Goal: Information Seeking & Learning: Learn about a topic

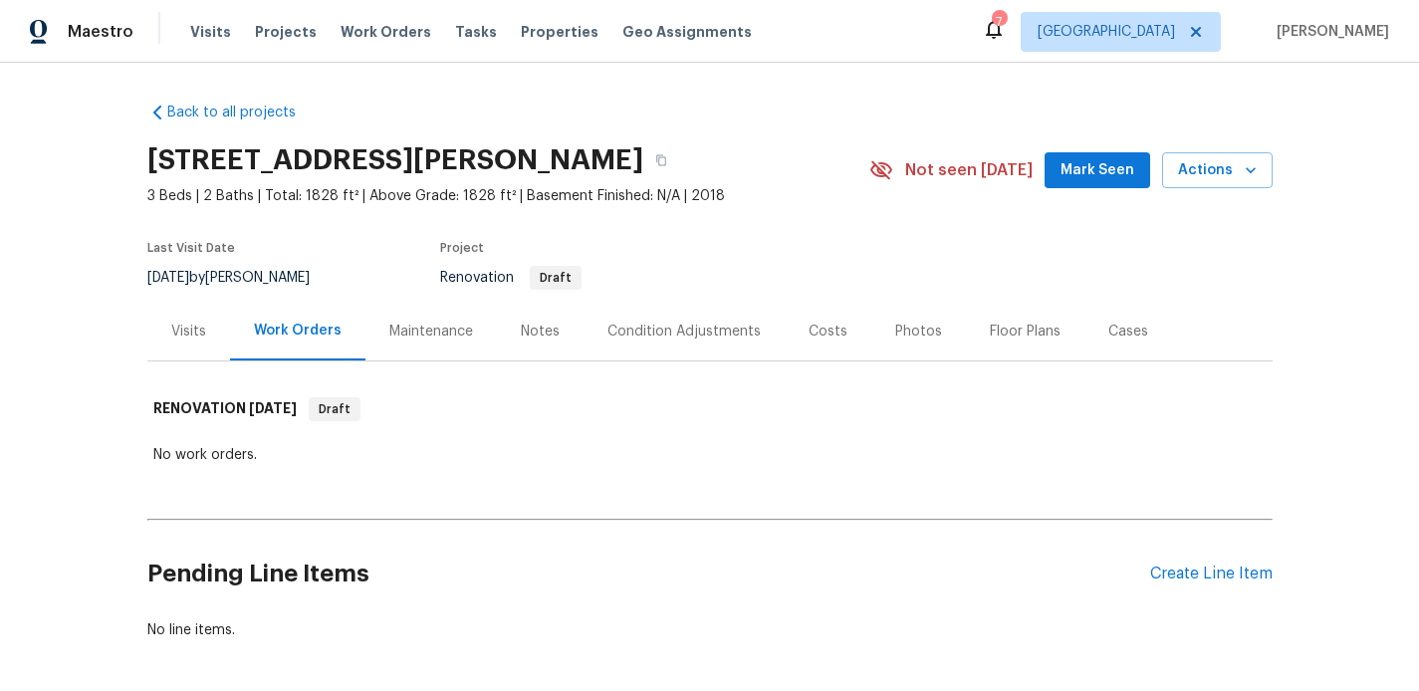
scroll to position [42, 0]
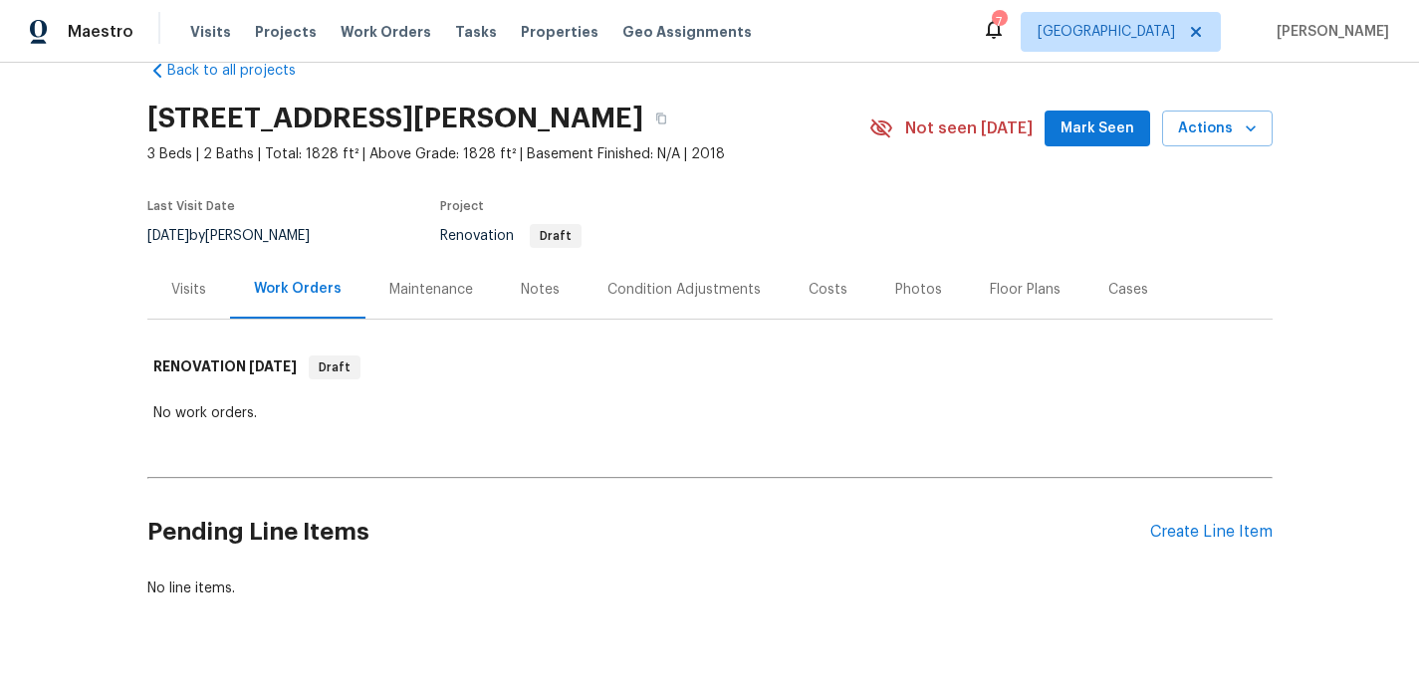
click at [212, 285] on div "Visits" at bounding box center [188, 289] width 83 height 59
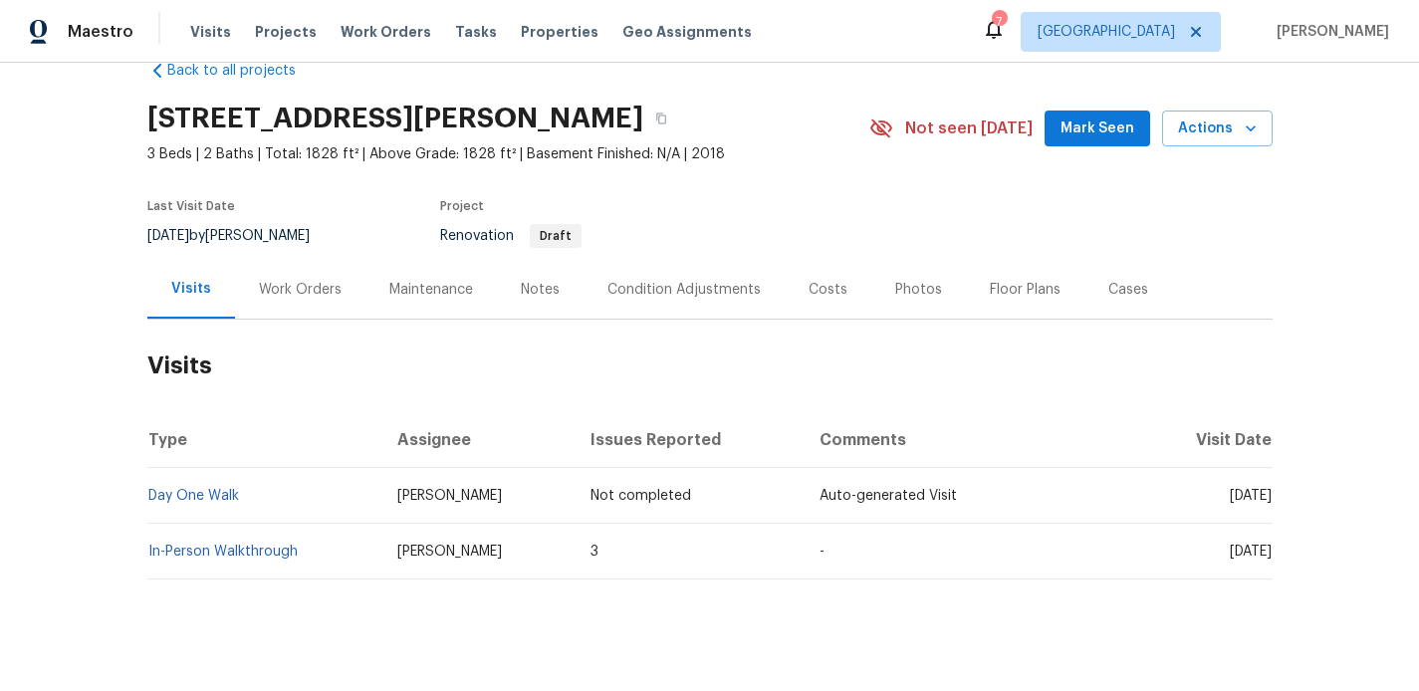
scroll to position [66, 0]
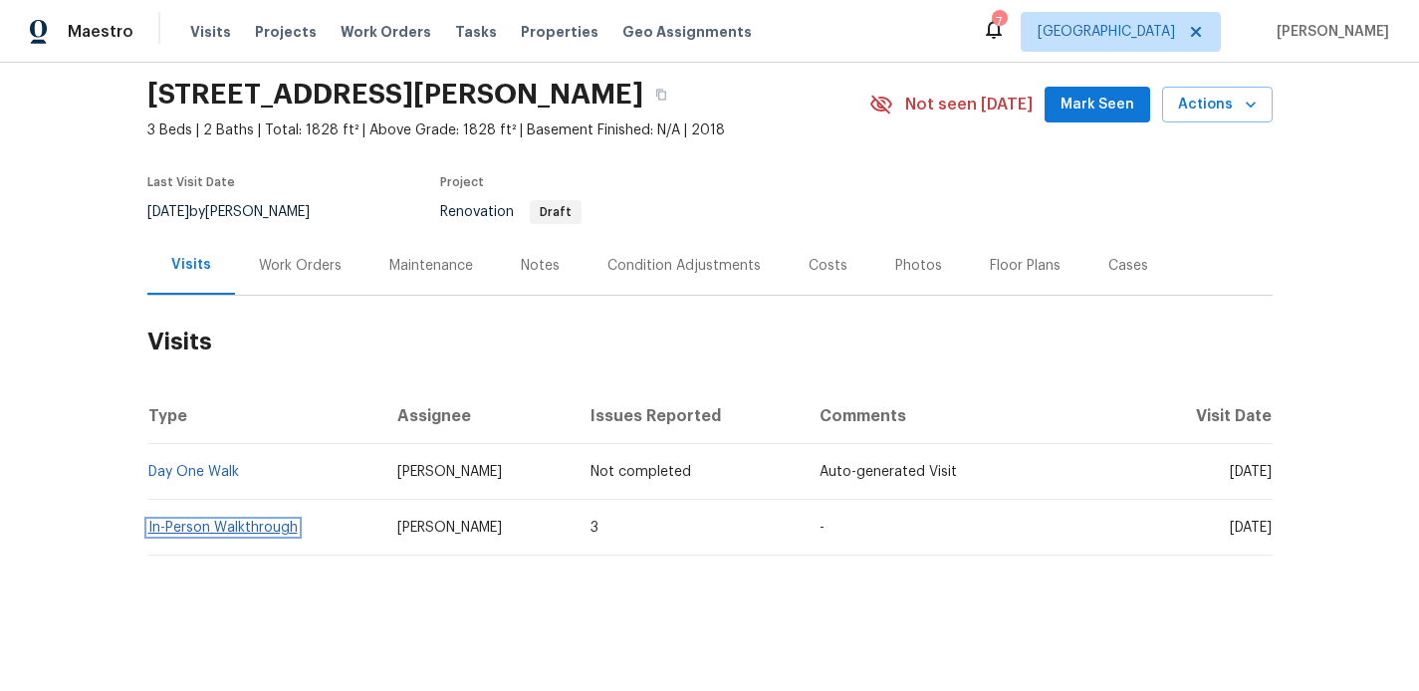
click at [263, 531] on link "In-Person Walkthrough" at bounding box center [222, 528] width 149 height 14
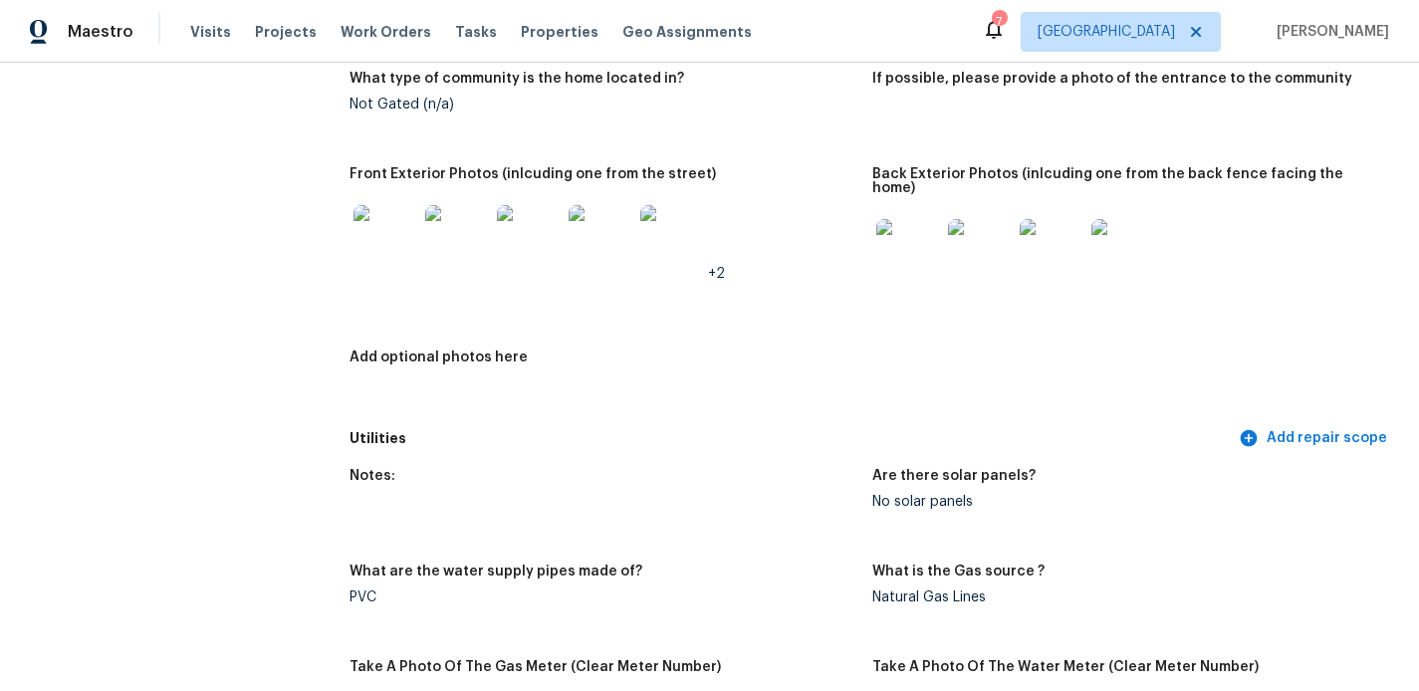
scroll to position [929, 0]
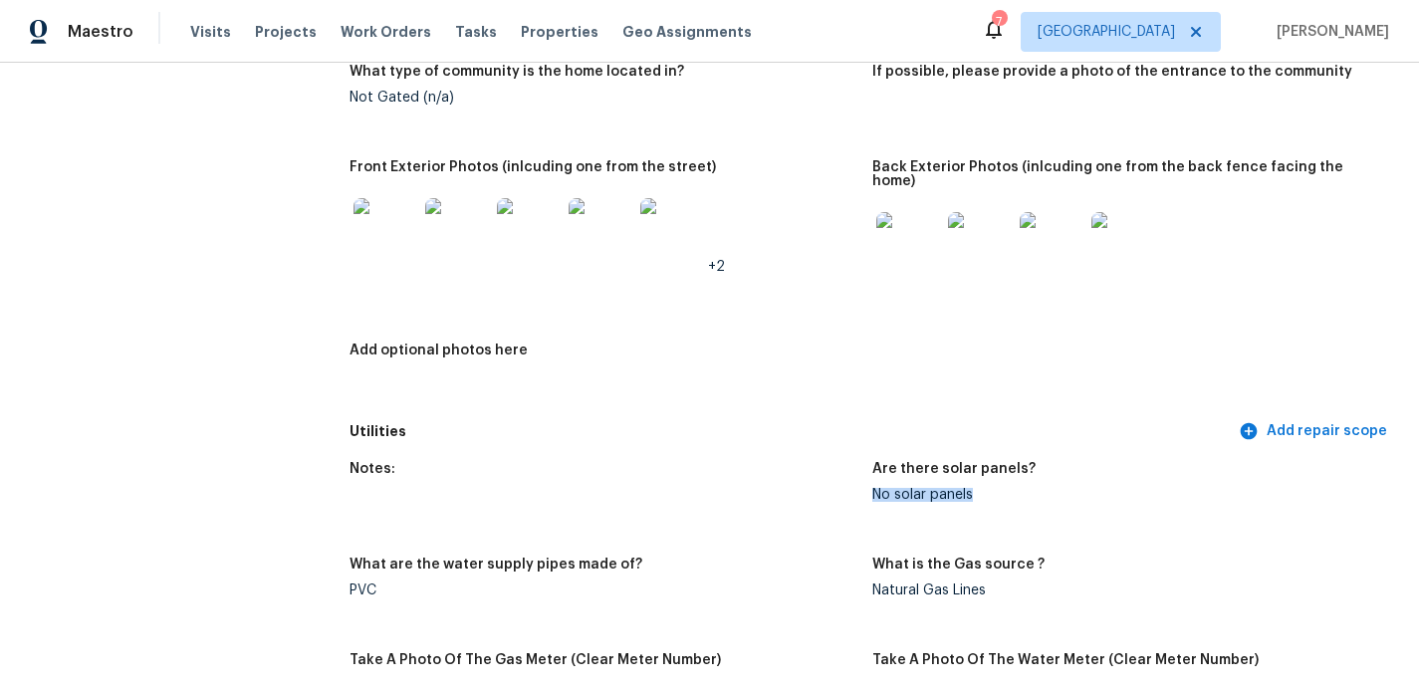
drag, startPoint x: 987, startPoint y: 455, endPoint x: 877, endPoint y: 456, distance: 110.6
click at [877, 488] on div "No solar panels" at bounding box center [1126, 495] width 507 height 14
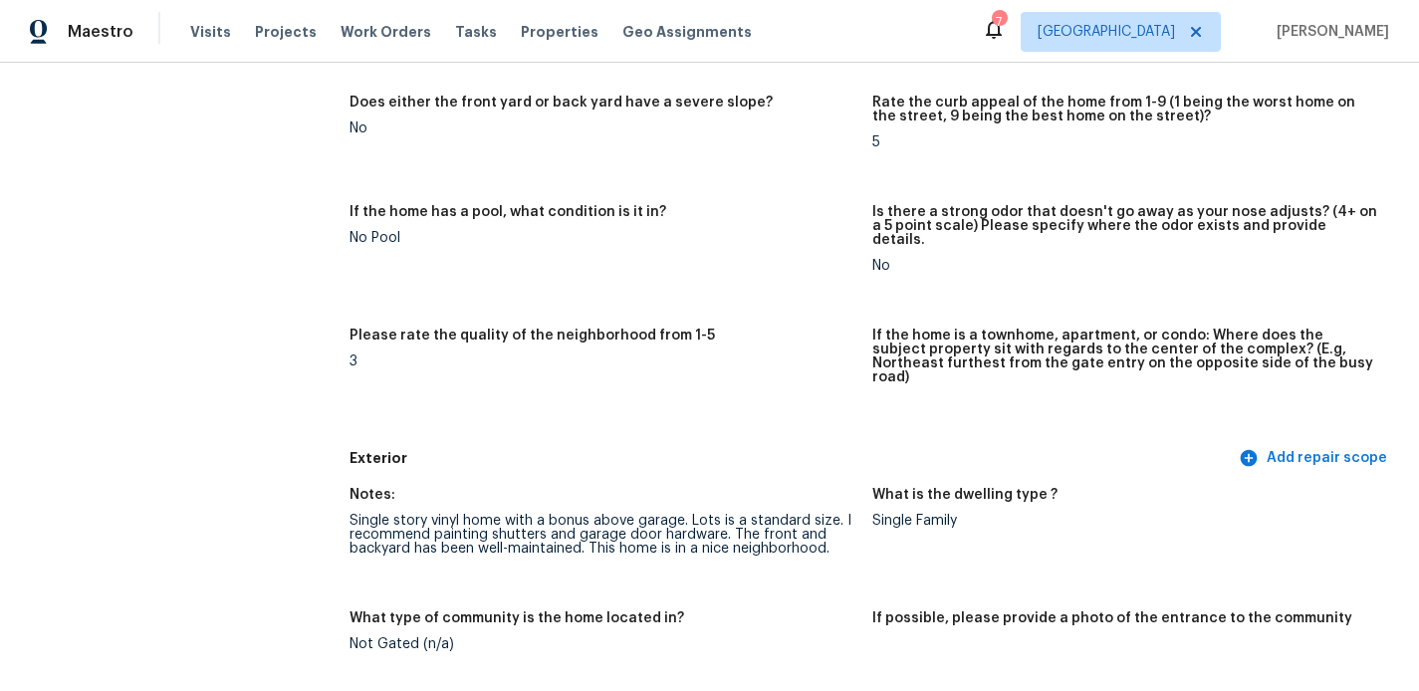
scroll to position [0, 0]
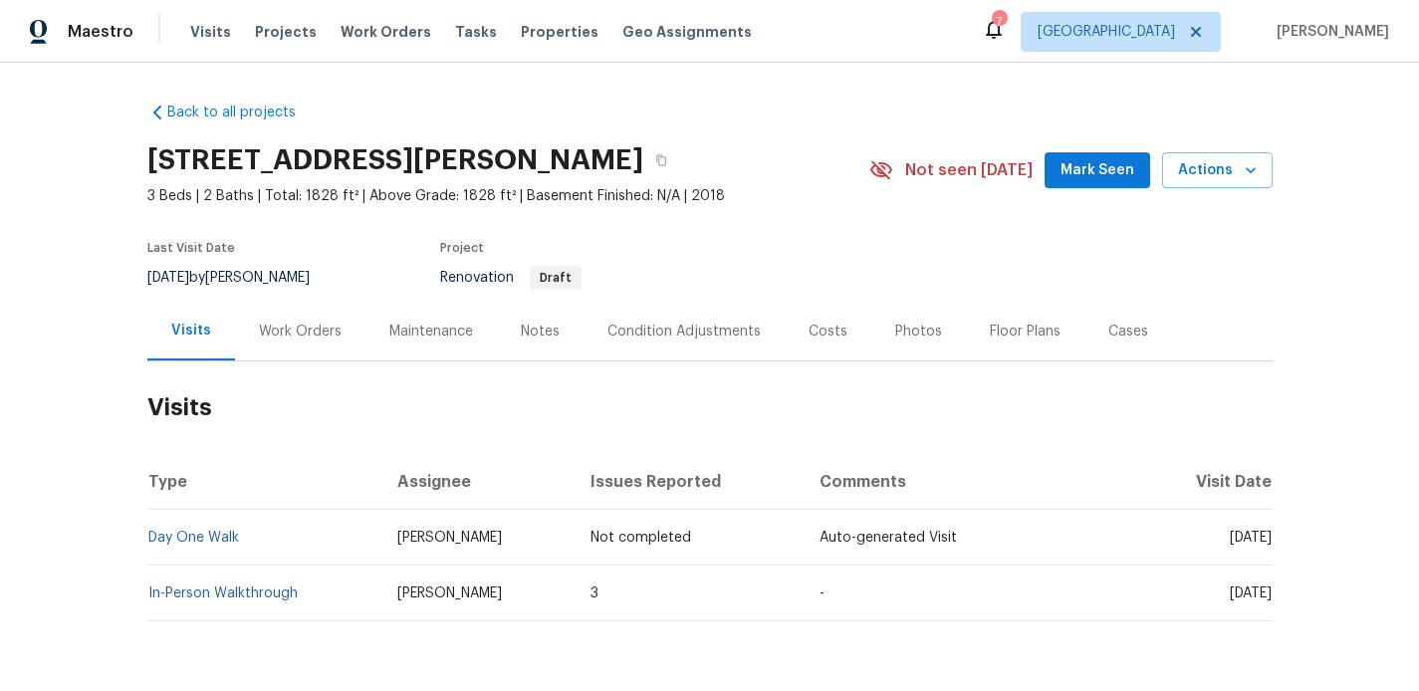
click at [173, 529] on td "Day One Walk" at bounding box center [264, 538] width 235 height 56
click at [180, 537] on link "Day One Walk" at bounding box center [193, 538] width 91 height 14
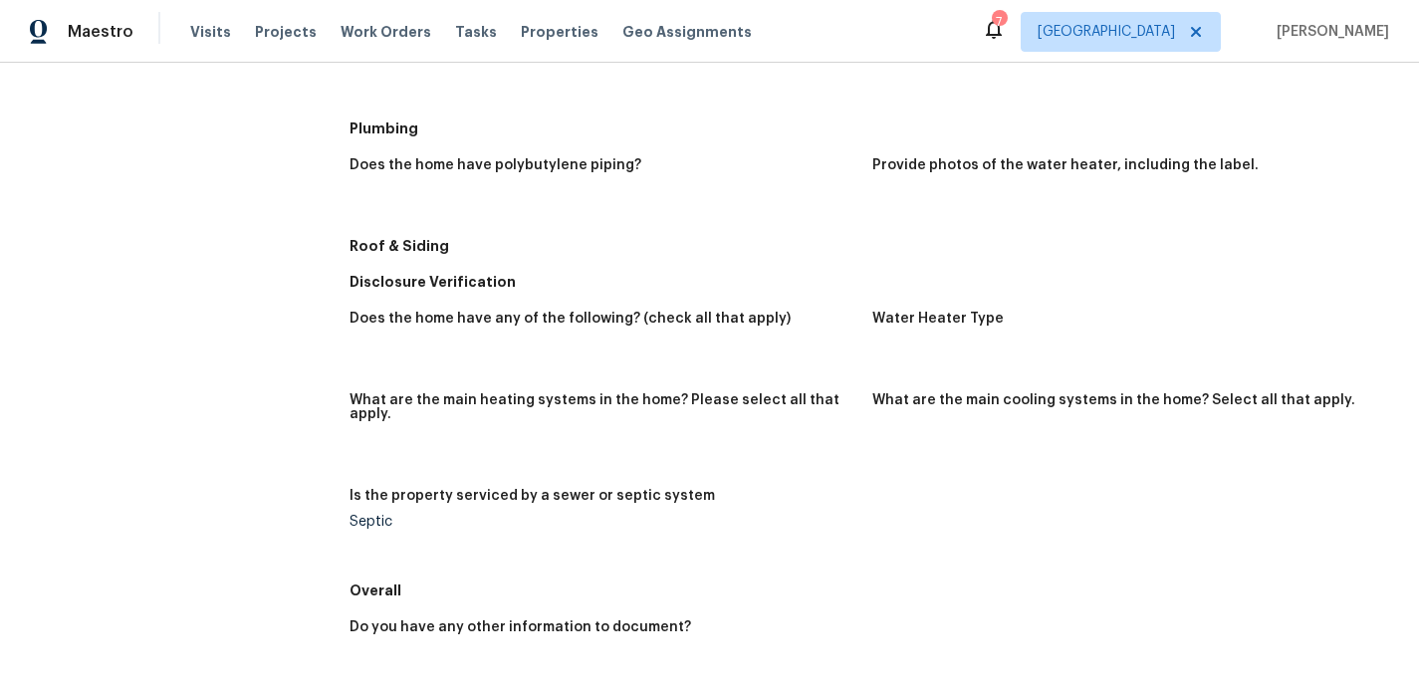
scroll to position [883, 0]
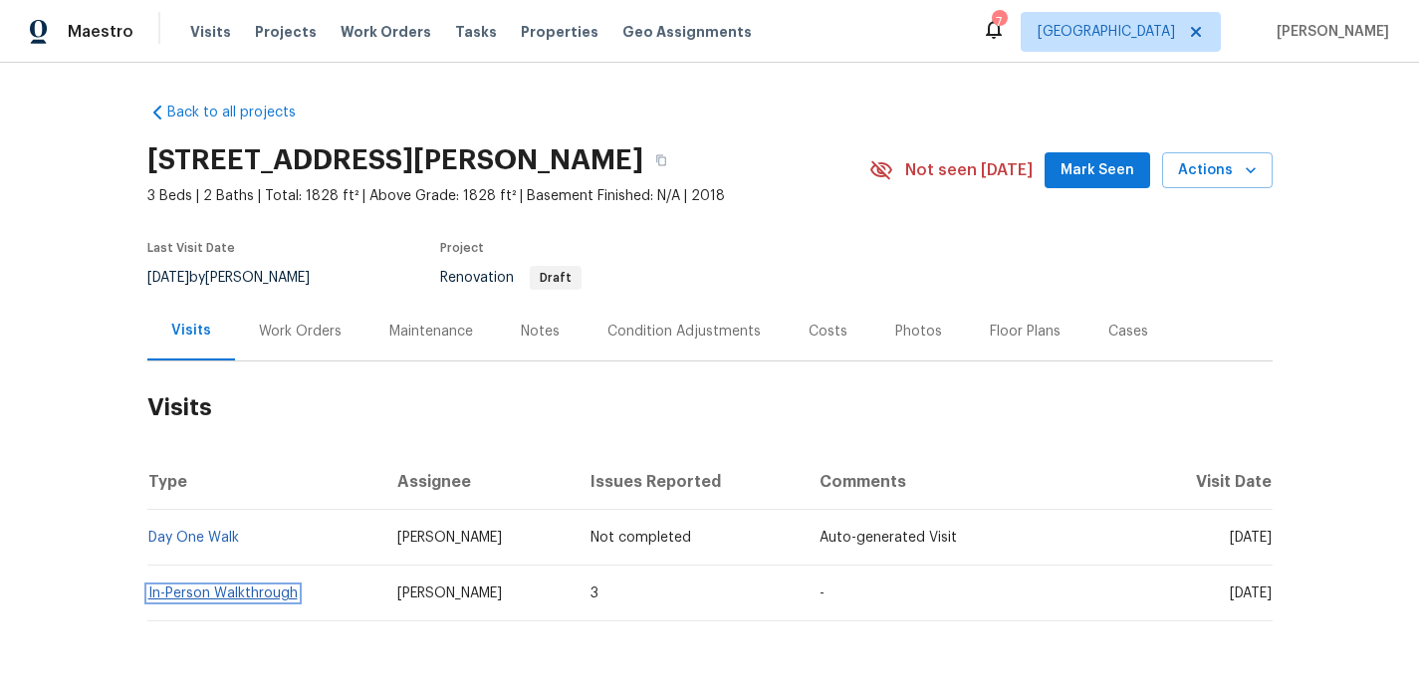
click at [230, 595] on link "In-Person Walkthrough" at bounding box center [222, 594] width 149 height 14
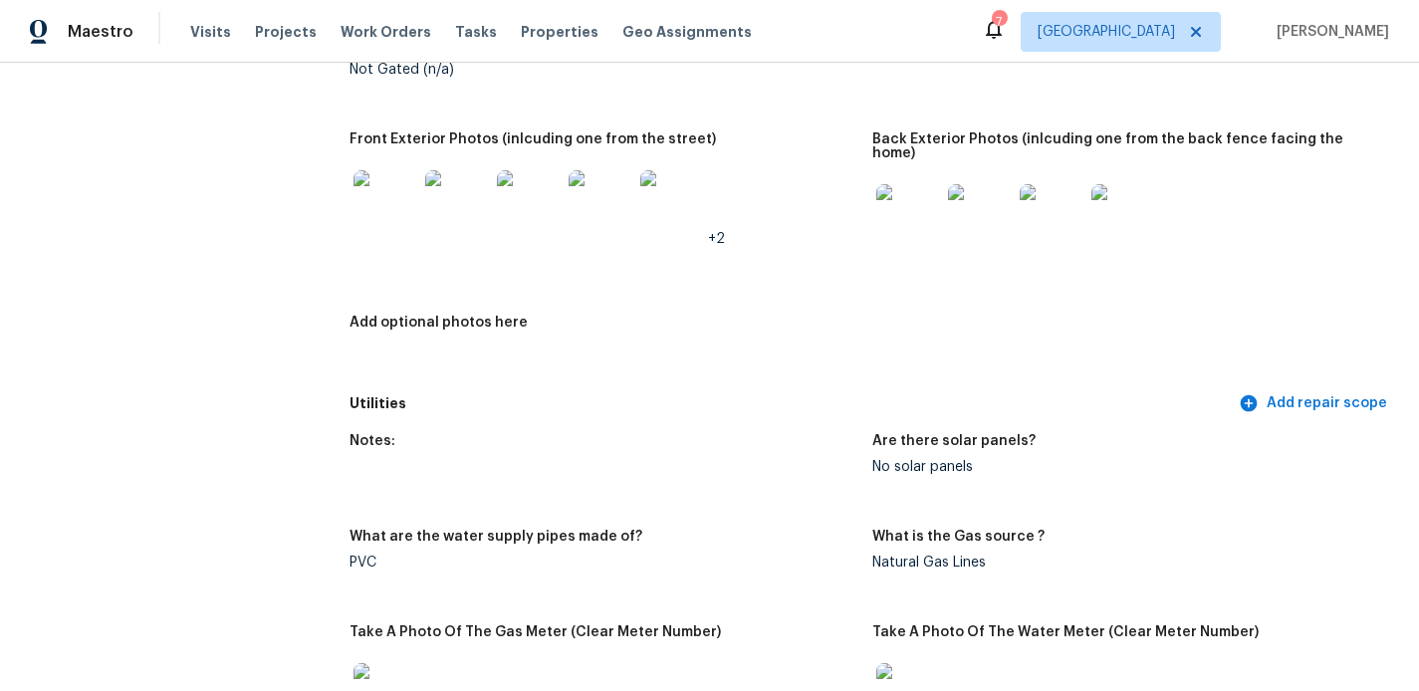
scroll to position [955, 0]
click at [385, 176] on img at bounding box center [386, 204] width 64 height 64
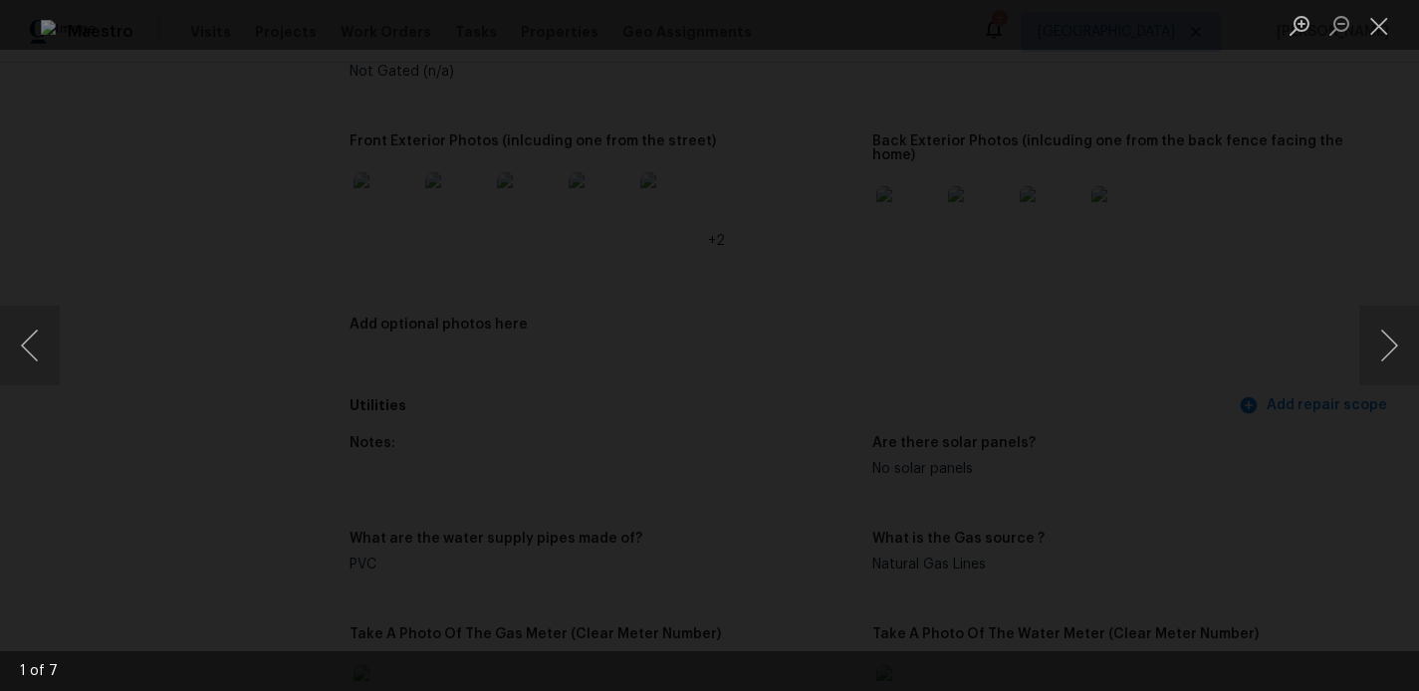
click at [1147, 363] on img "Lightbox" at bounding box center [710, 345] width 1338 height 651
click at [1377, 345] on button "Next image" at bounding box center [1390, 346] width 60 height 80
click at [1392, 10] on button "Close lightbox" at bounding box center [1380, 25] width 40 height 35
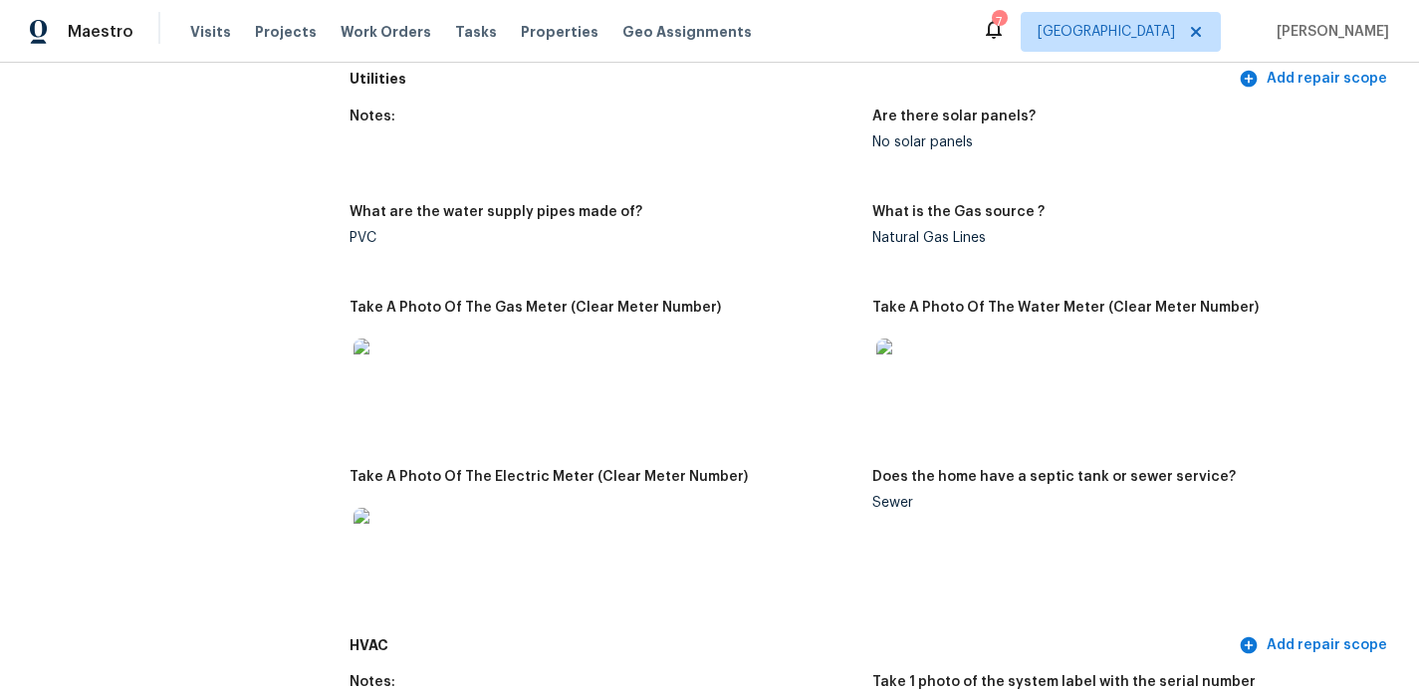
scroll to position [1307, 0]
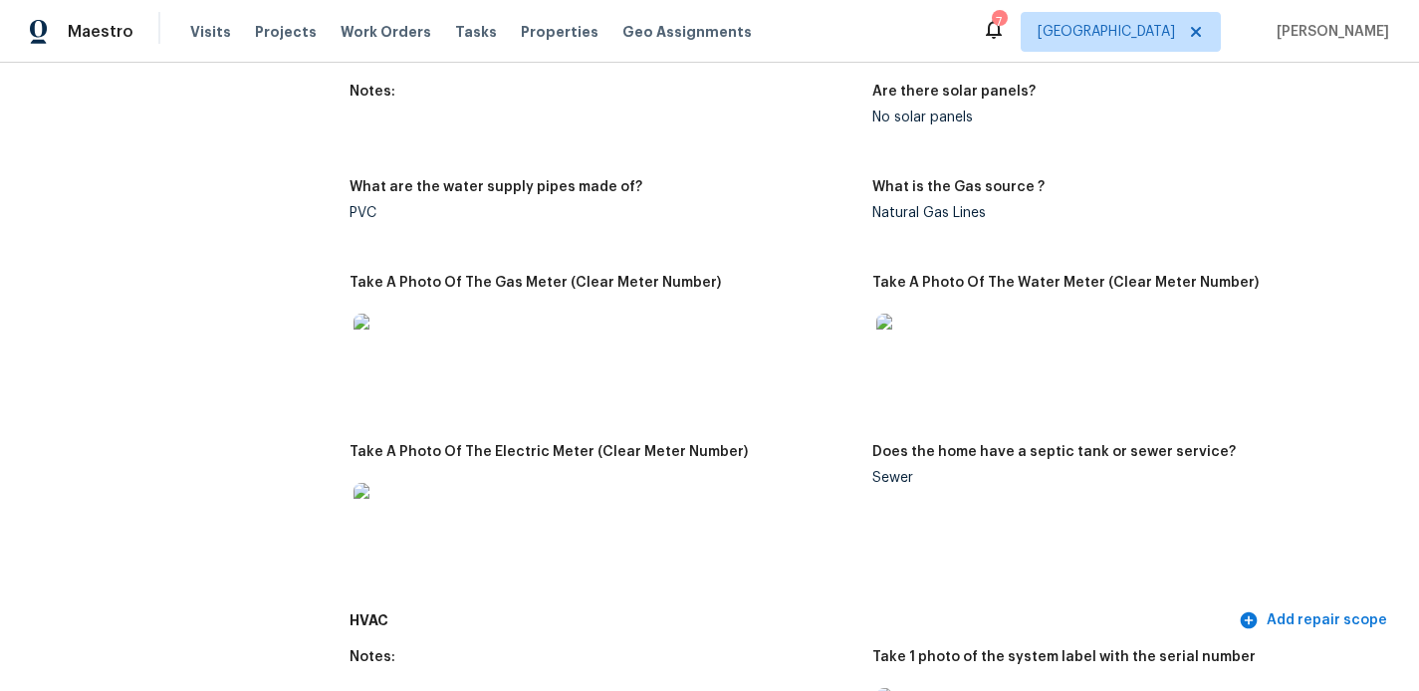
click at [395, 483] on img at bounding box center [386, 515] width 64 height 64
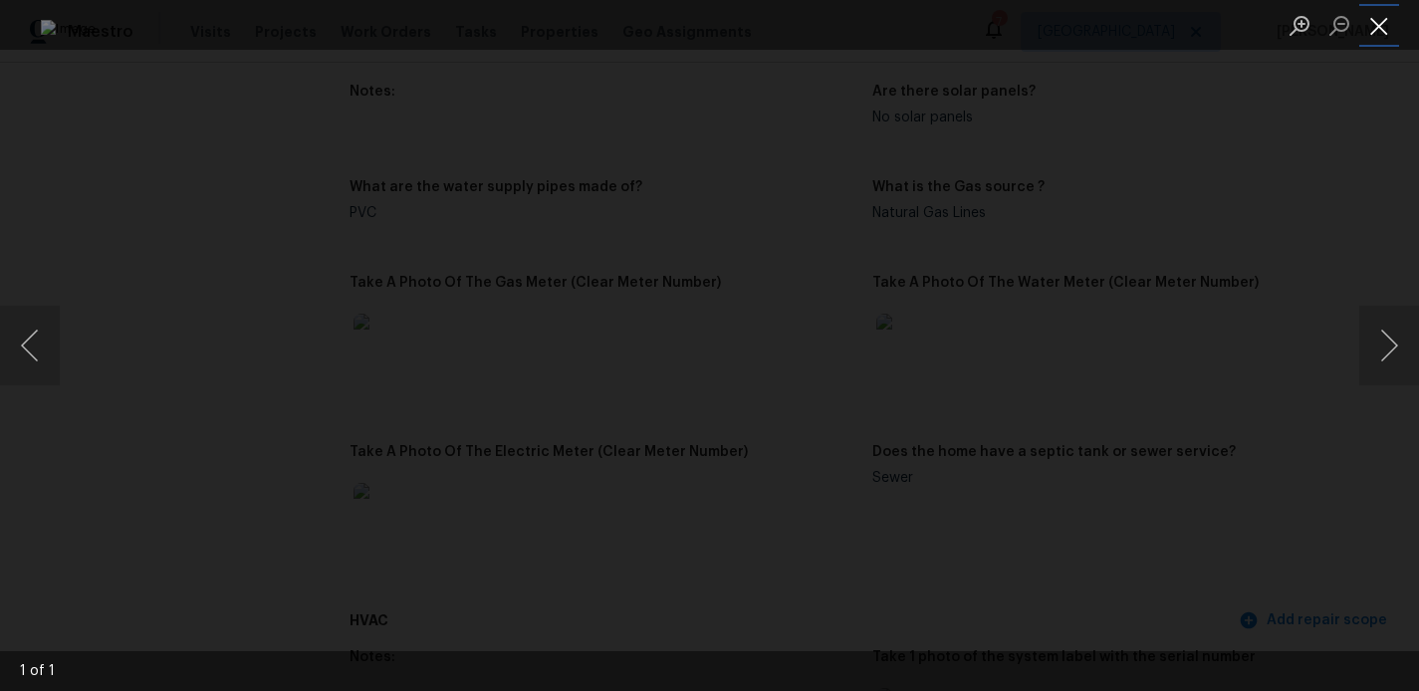
click at [1380, 29] on button "Close lightbox" at bounding box center [1380, 25] width 40 height 35
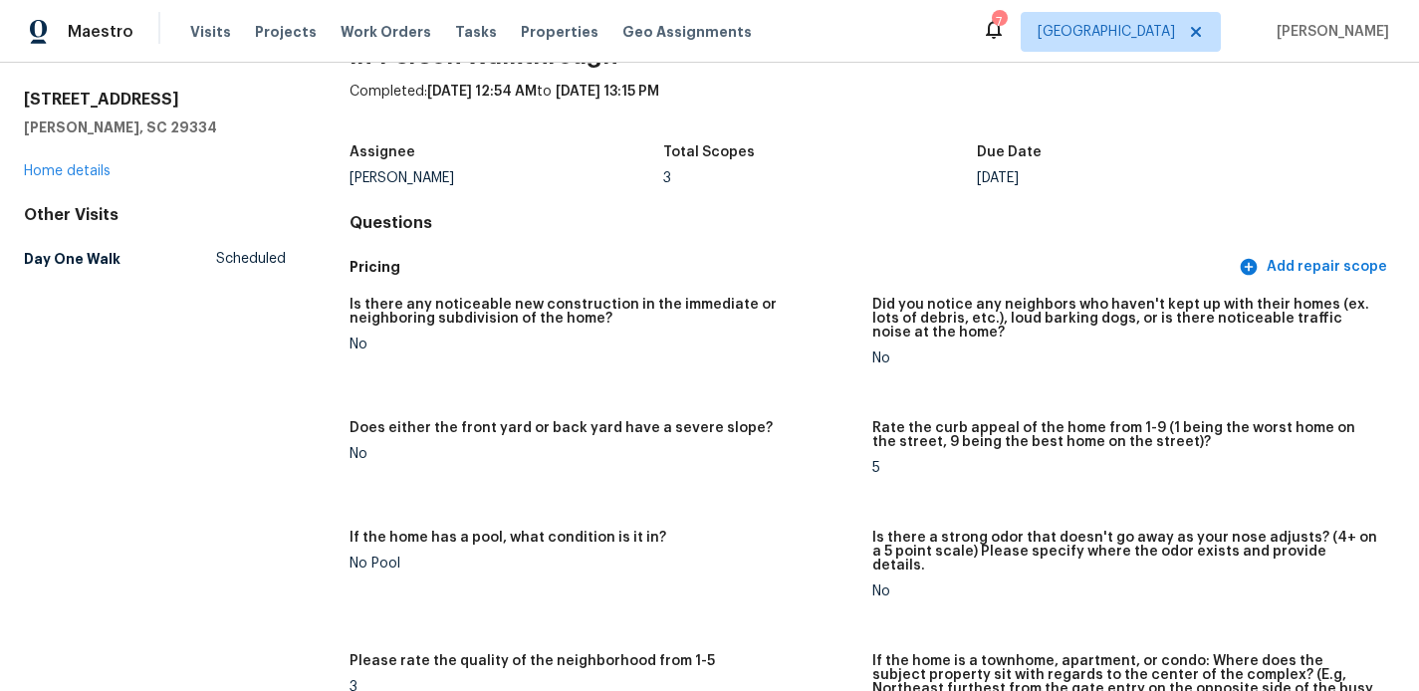
scroll to position [0, 0]
